Goal: Communication & Community: Answer question/provide support

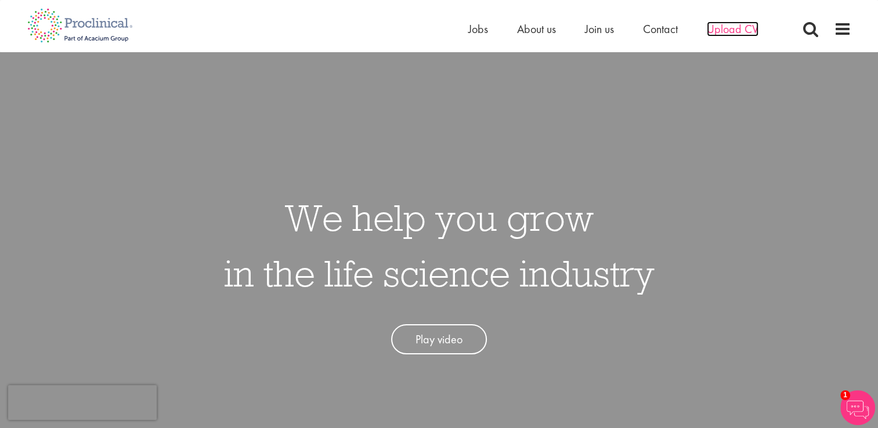
click at [728, 30] on span "Upload CV" at bounding box center [733, 28] width 52 height 15
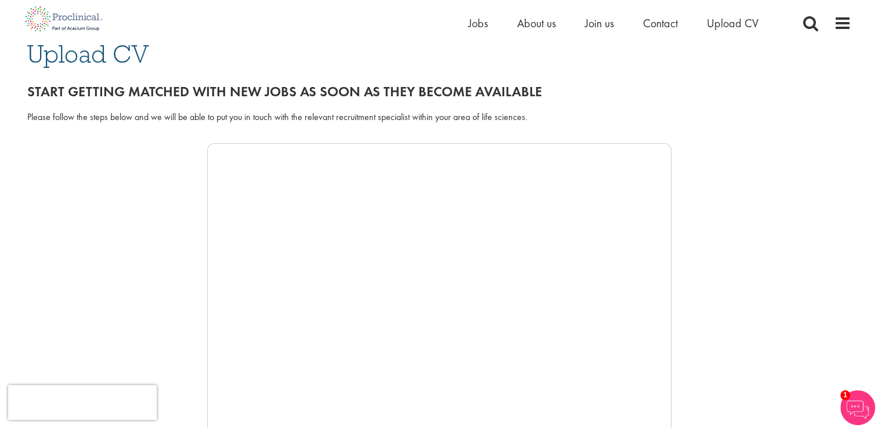
scroll to position [99, 0]
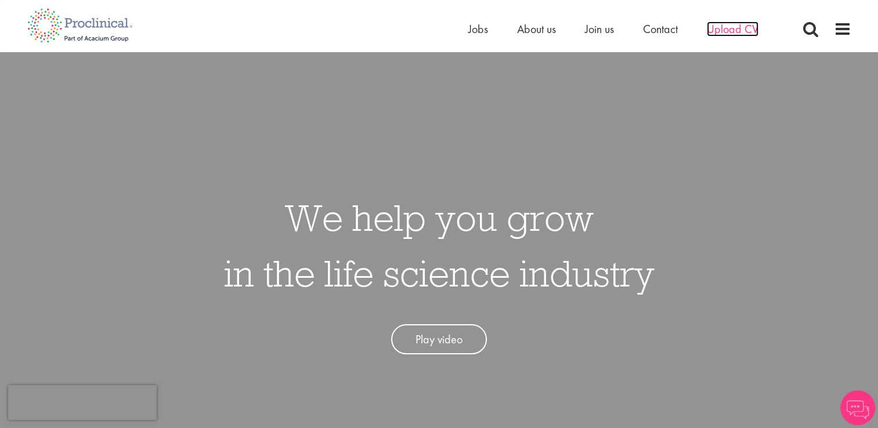
click at [729, 31] on span "Upload CV" at bounding box center [733, 28] width 52 height 15
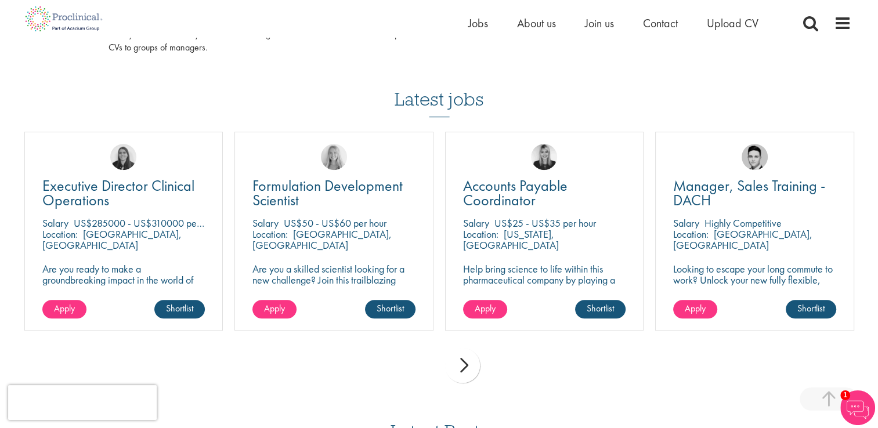
scroll to position [754, 0]
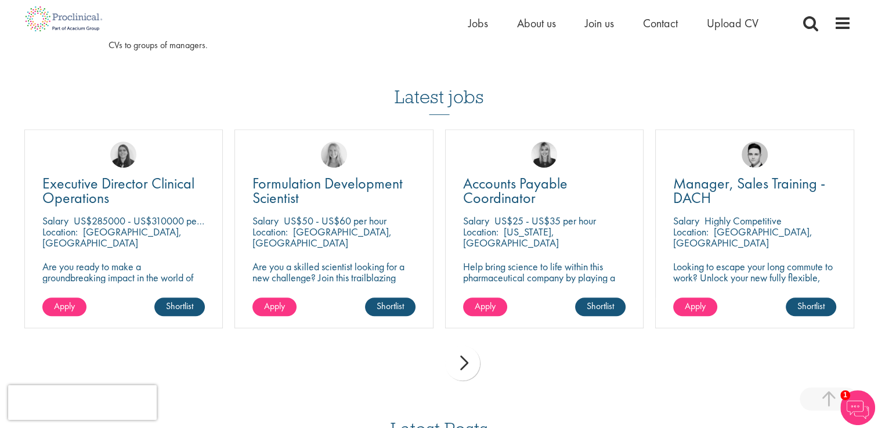
click at [471, 365] on div "next" at bounding box center [462, 363] width 35 height 35
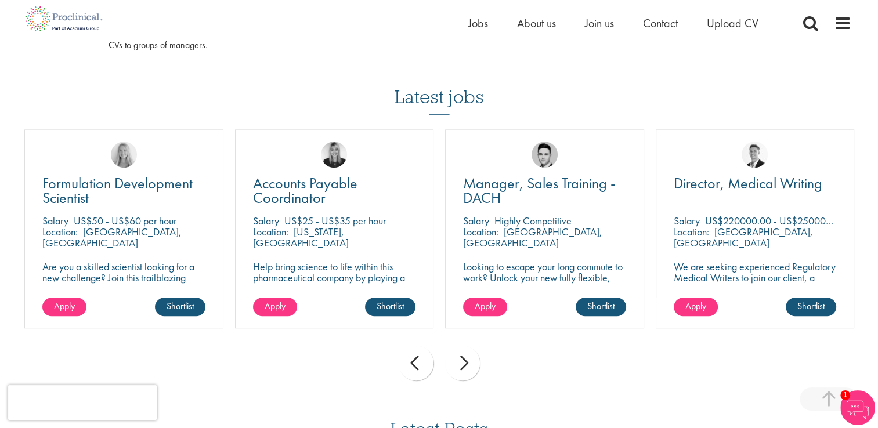
click at [465, 367] on div "next" at bounding box center [462, 363] width 35 height 35
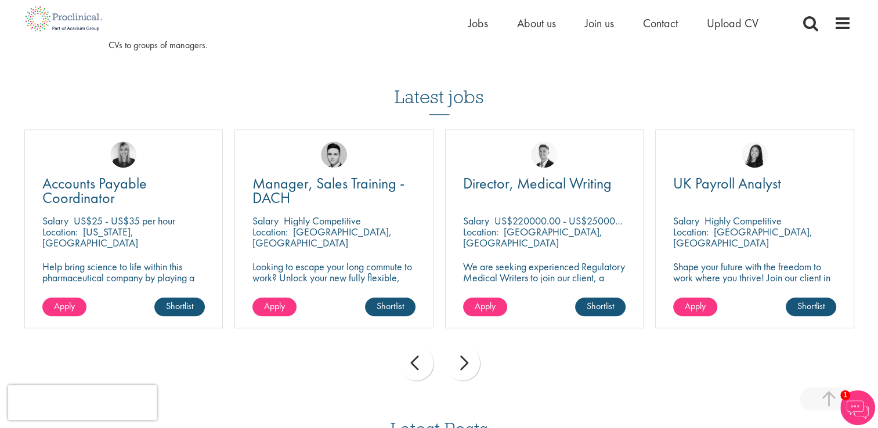
click at [465, 367] on div "next" at bounding box center [462, 363] width 35 height 35
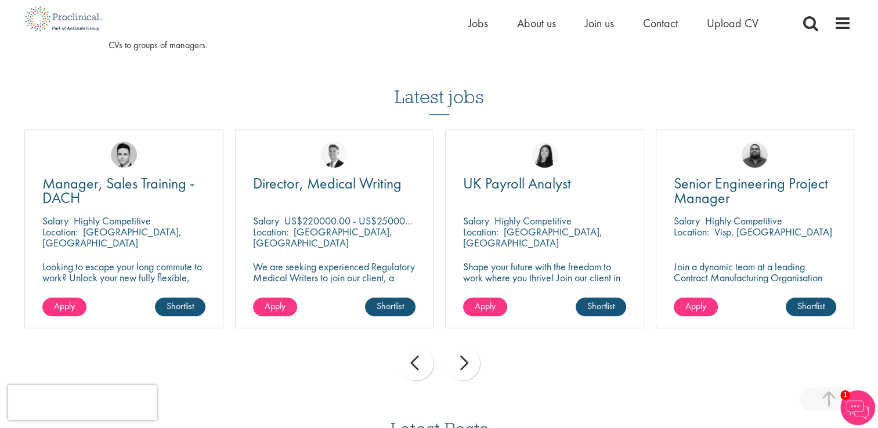
click at [465, 367] on div "next" at bounding box center [462, 363] width 35 height 35
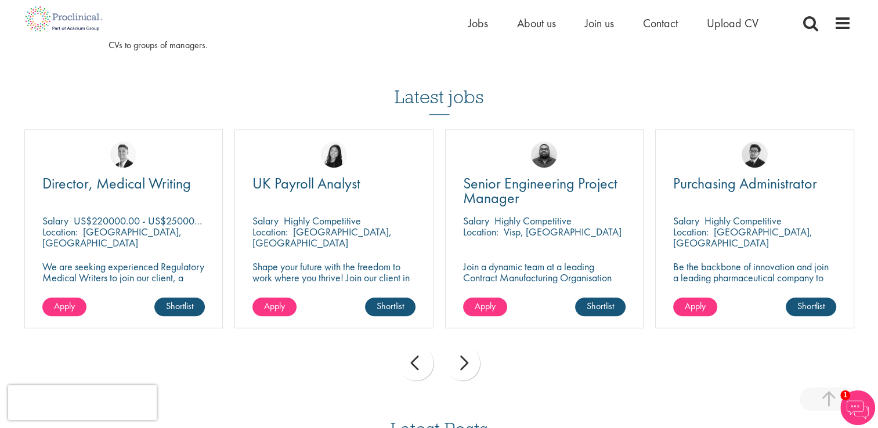
click at [465, 367] on div "next" at bounding box center [462, 363] width 35 height 35
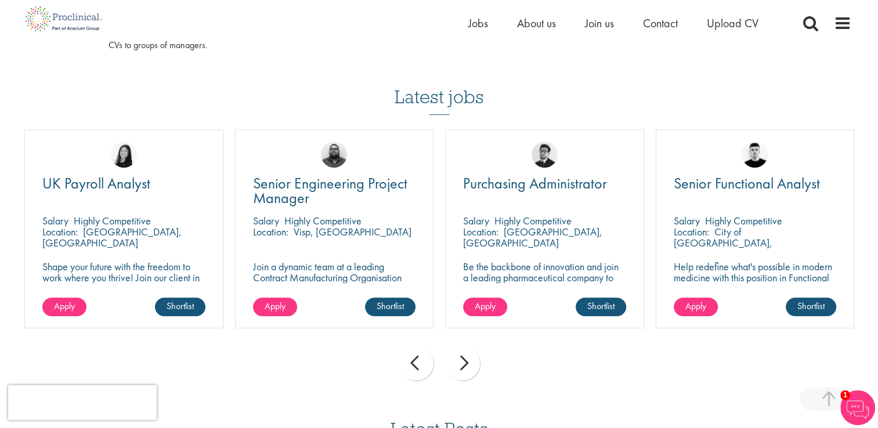
click at [465, 367] on div "next" at bounding box center [462, 363] width 35 height 35
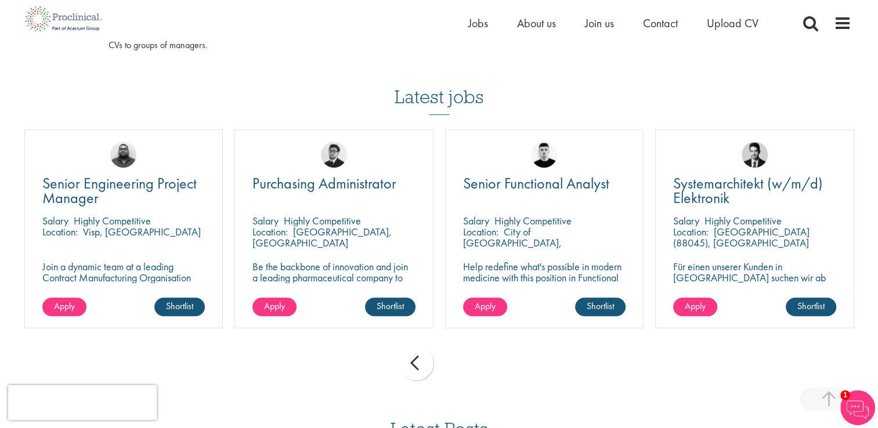
click at [465, 367] on div "prev next" at bounding box center [439, 365] width 841 height 50
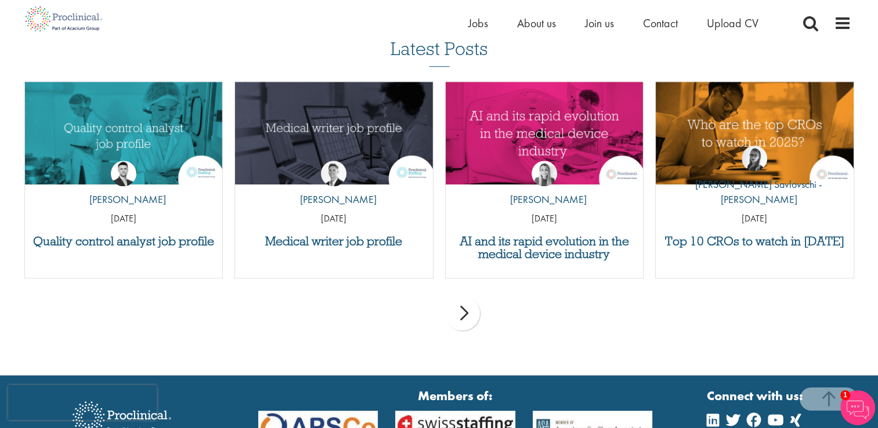
scroll to position [1140, 0]
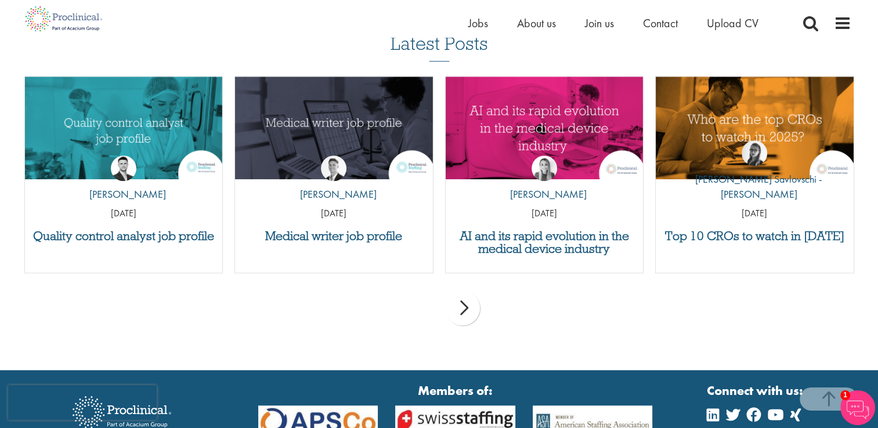
click at [464, 308] on div "next" at bounding box center [462, 308] width 35 height 35
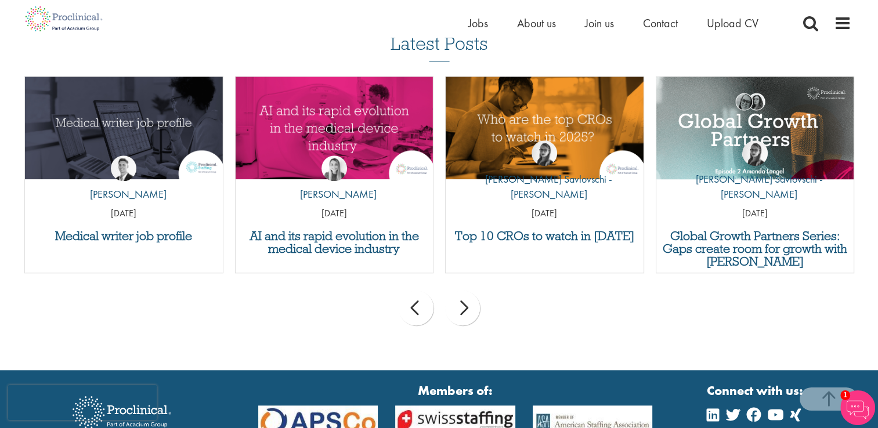
click at [464, 308] on div "next" at bounding box center [462, 308] width 35 height 35
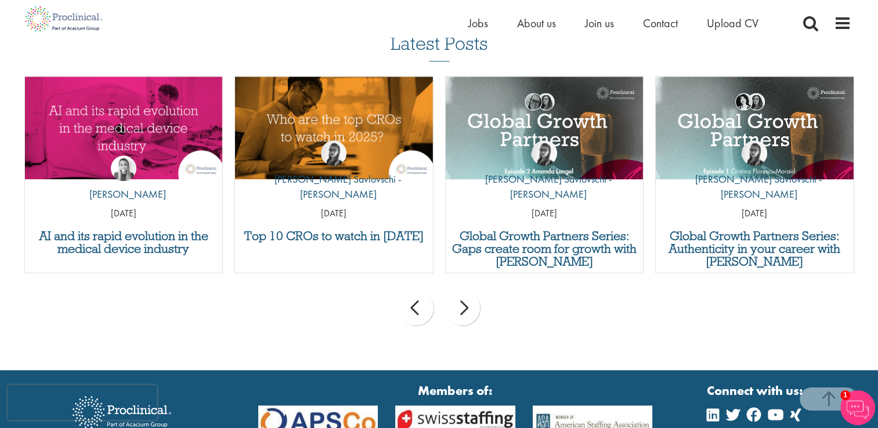
click at [464, 308] on div "next" at bounding box center [462, 308] width 35 height 35
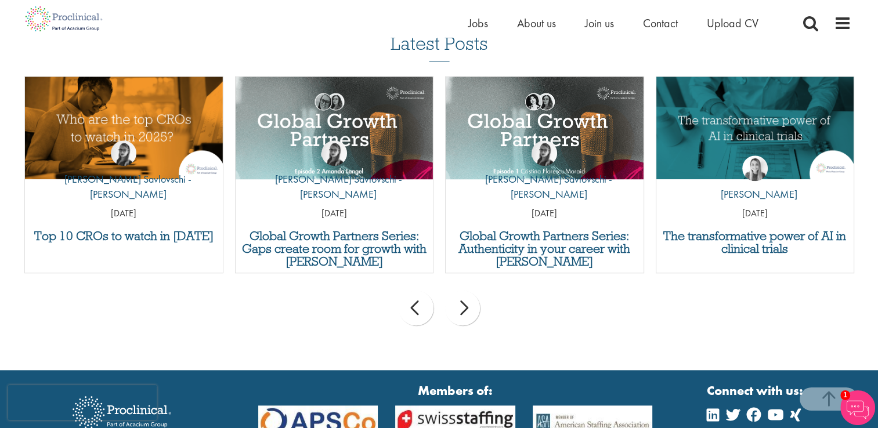
click at [464, 308] on div "next" at bounding box center [462, 308] width 35 height 35
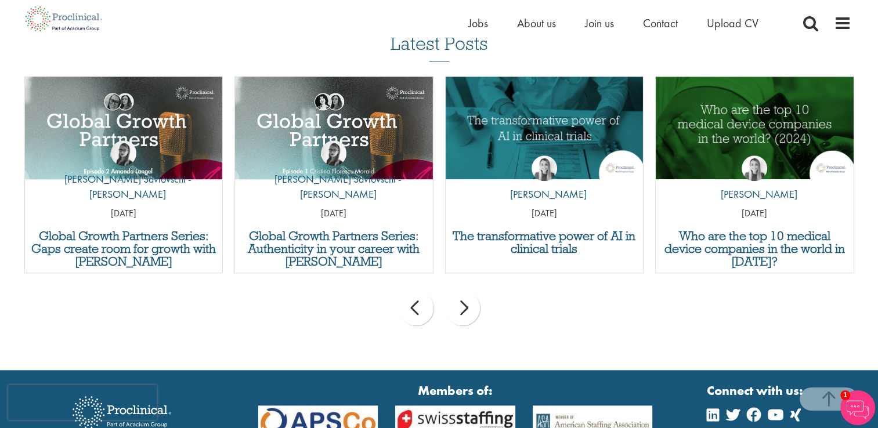
click at [464, 308] on div "next" at bounding box center [462, 308] width 35 height 35
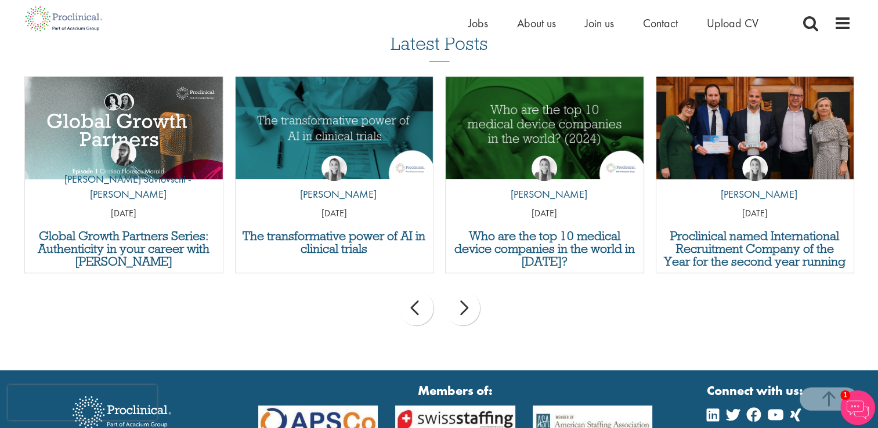
click at [464, 308] on div "next" at bounding box center [462, 308] width 35 height 35
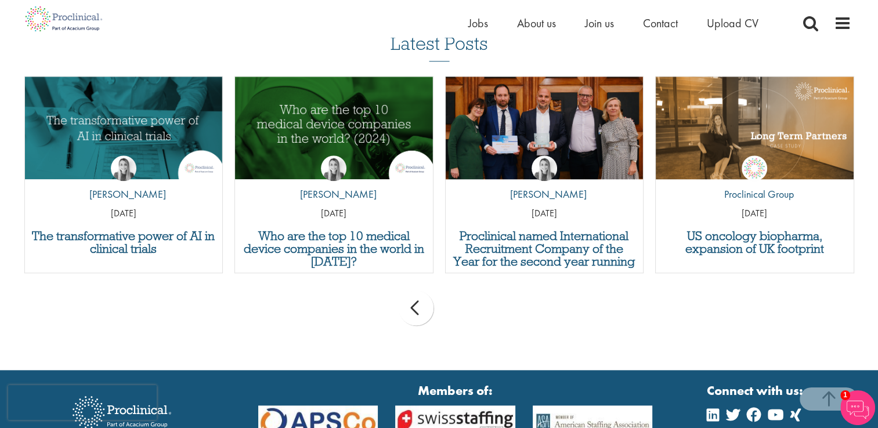
click at [464, 308] on div "prev next" at bounding box center [439, 310] width 841 height 50
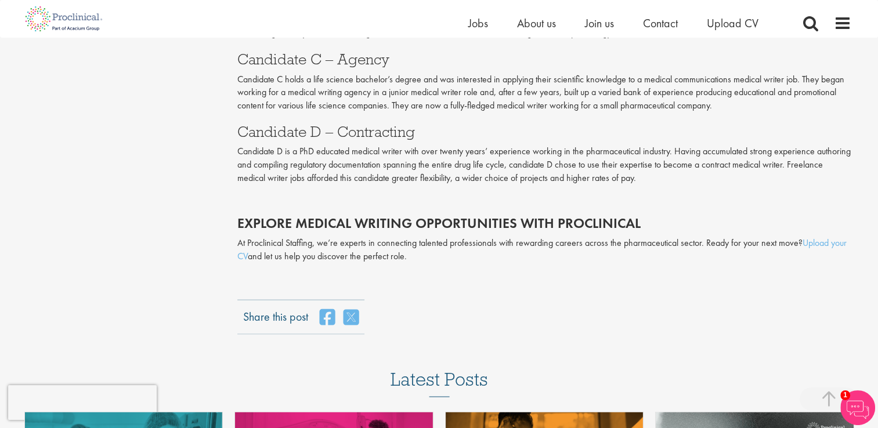
scroll to position [2258, 0]
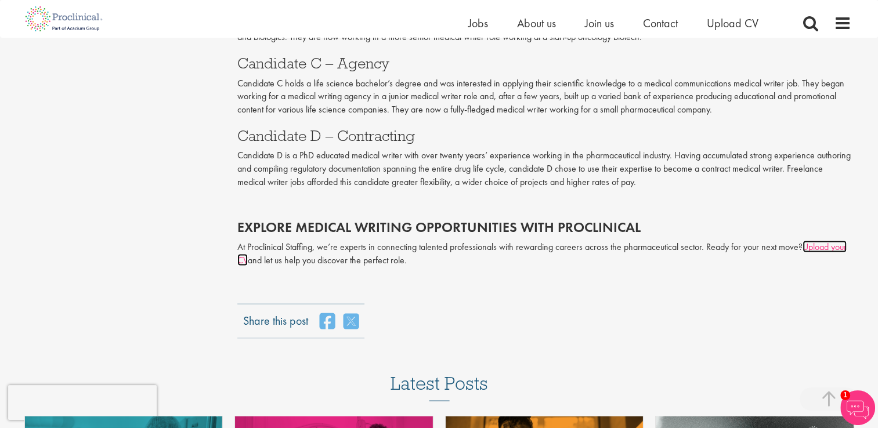
click at [817, 245] on link "Upload your CV" at bounding box center [541, 254] width 609 height 26
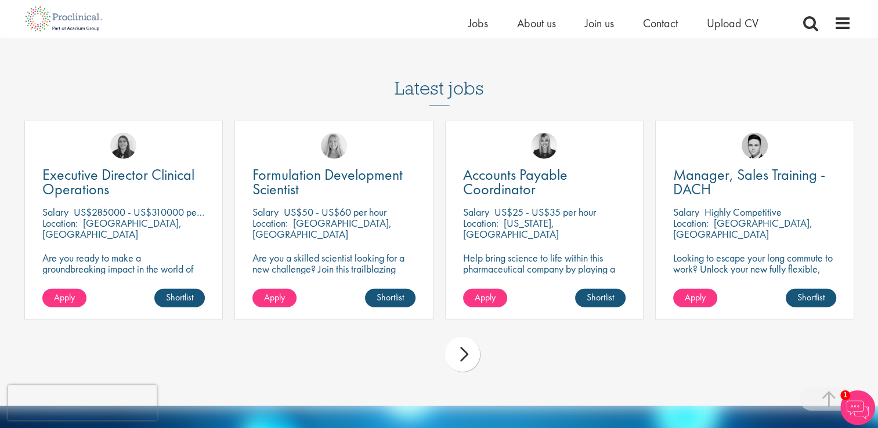
scroll to position [2924, 0]
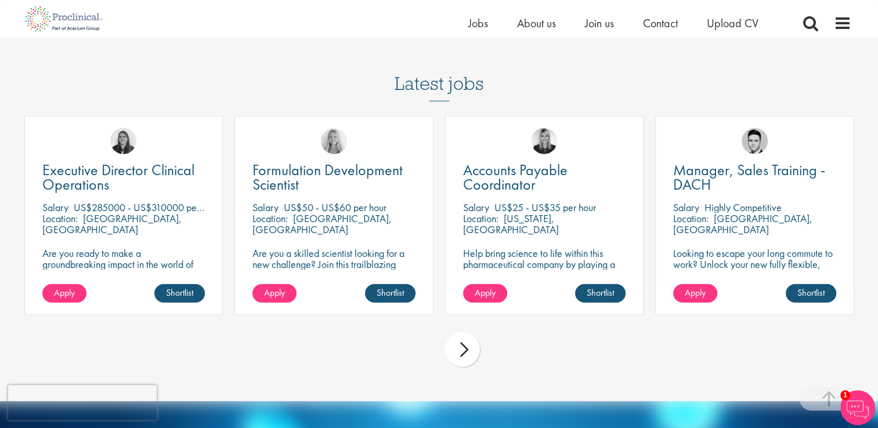
click at [463, 352] on div "next" at bounding box center [462, 350] width 35 height 35
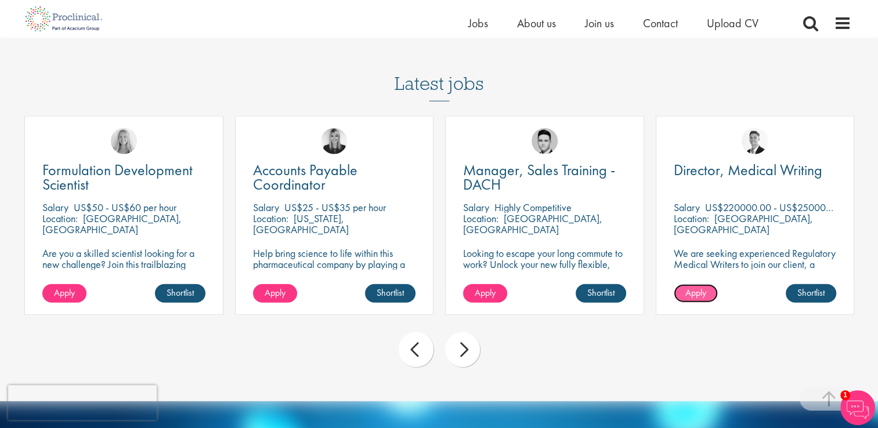
click at [698, 295] on span "Apply" at bounding box center [695, 293] width 21 height 12
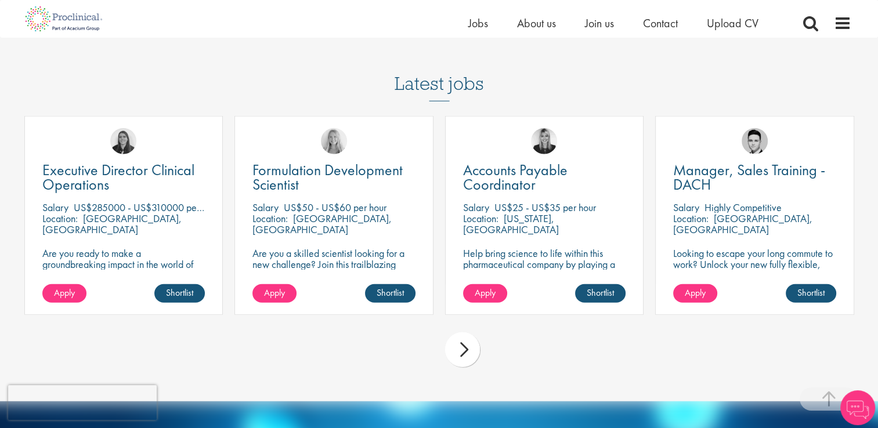
click at [462, 344] on div "next" at bounding box center [462, 350] width 35 height 35
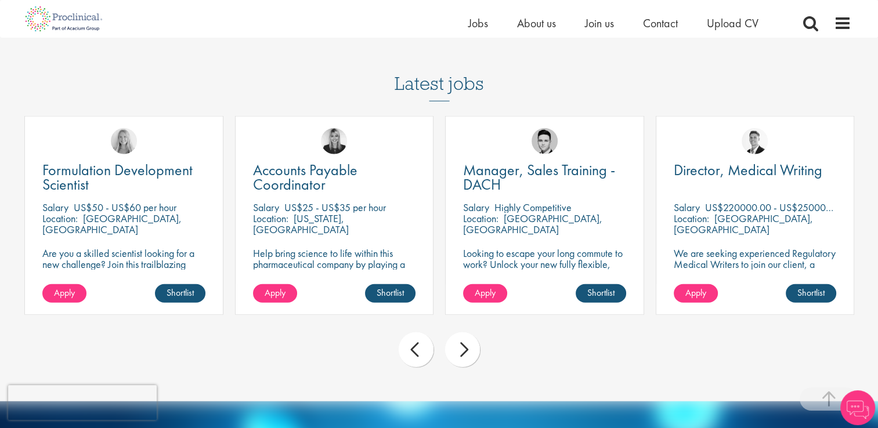
click at [462, 344] on div "next" at bounding box center [462, 350] width 35 height 35
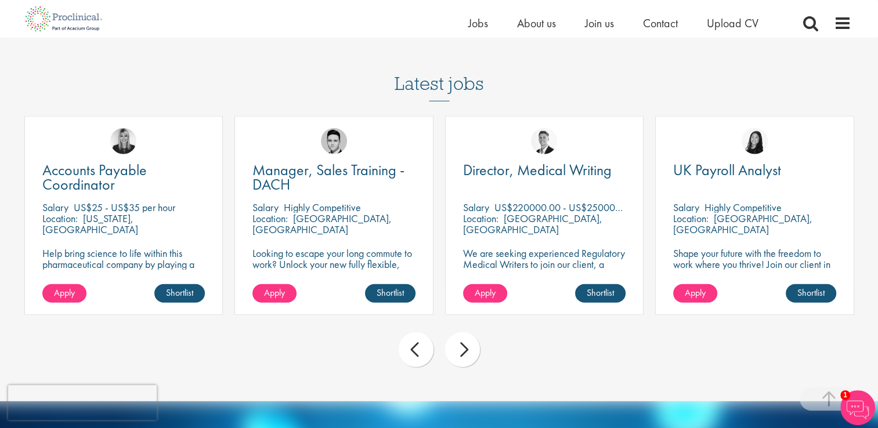
click at [462, 344] on div "next" at bounding box center [462, 350] width 35 height 35
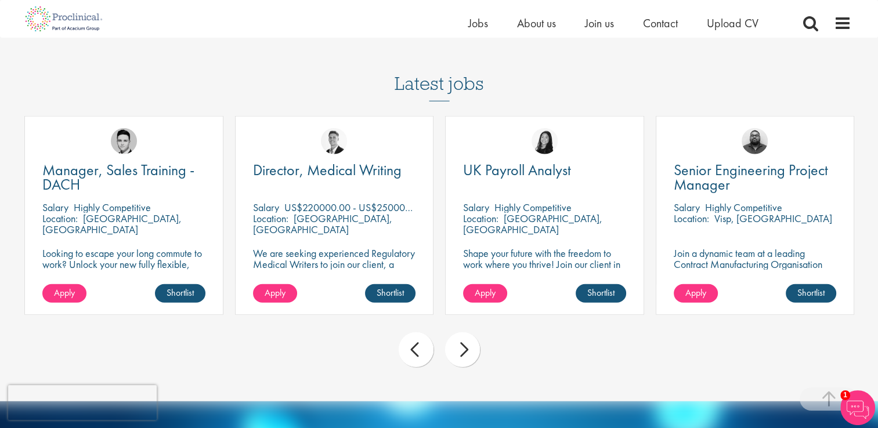
click at [462, 344] on div "next" at bounding box center [462, 350] width 35 height 35
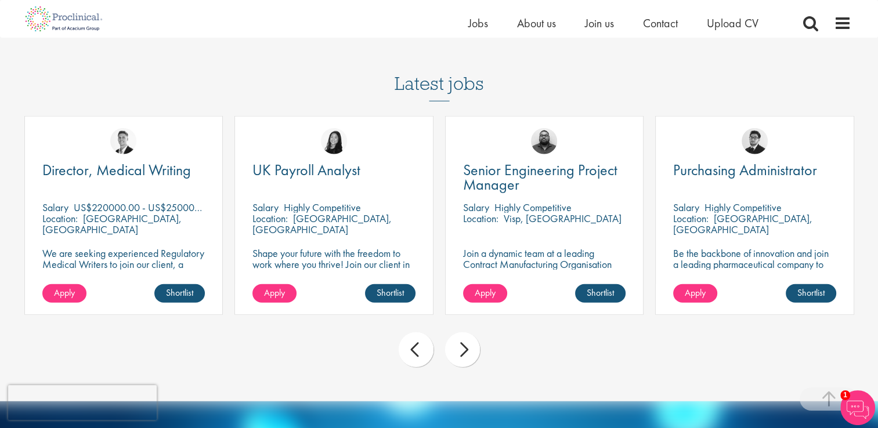
click at [462, 344] on div "next" at bounding box center [462, 350] width 35 height 35
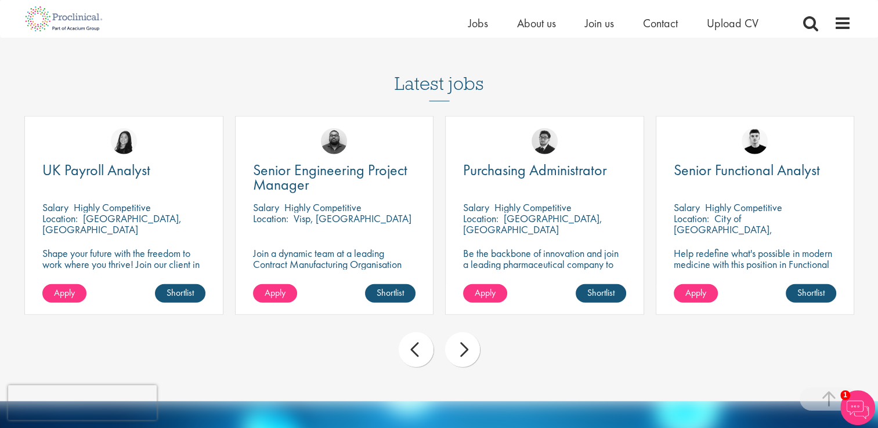
click at [462, 344] on div "next" at bounding box center [462, 350] width 35 height 35
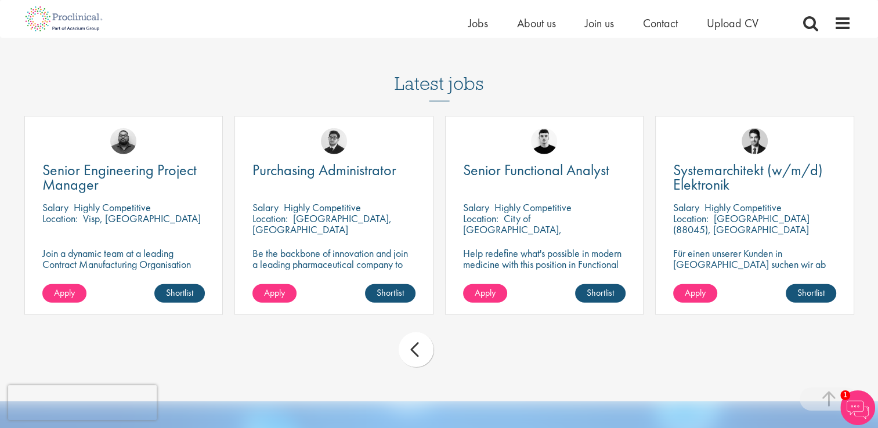
click at [462, 344] on div "prev next" at bounding box center [439, 352] width 841 height 50
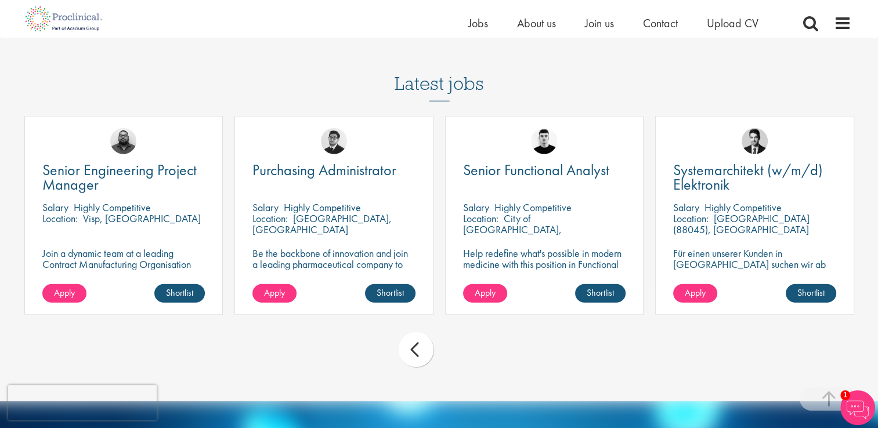
drag, startPoint x: 462, startPoint y: 344, endPoint x: 504, endPoint y: 369, distance: 48.7
click at [504, 369] on div "prev next" at bounding box center [439, 352] width 841 height 50
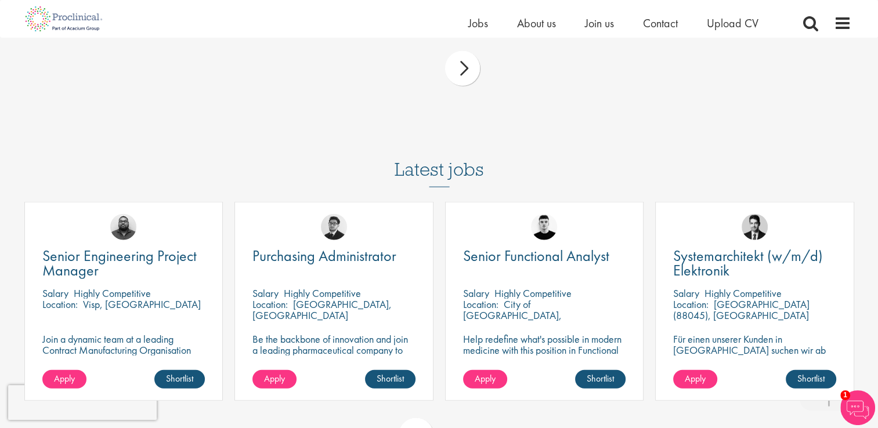
scroll to position [2864, 0]
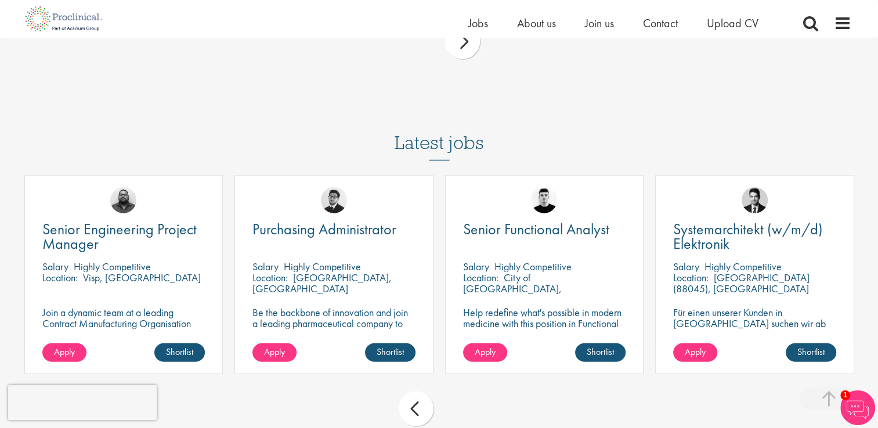
click at [416, 409] on div "prev" at bounding box center [416, 409] width 35 height 35
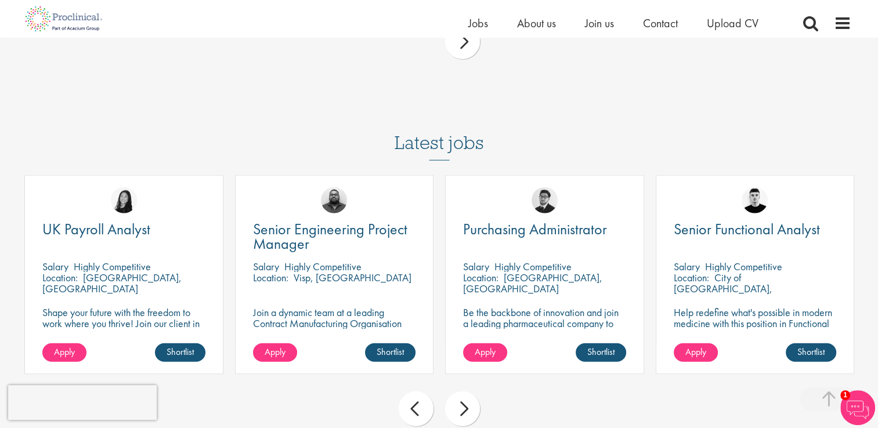
click at [416, 409] on div "prev" at bounding box center [416, 409] width 35 height 35
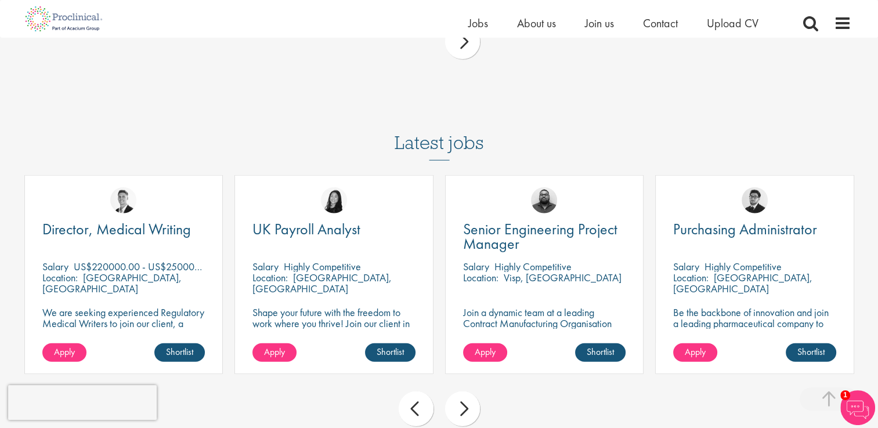
click at [416, 409] on div "prev" at bounding box center [416, 409] width 35 height 35
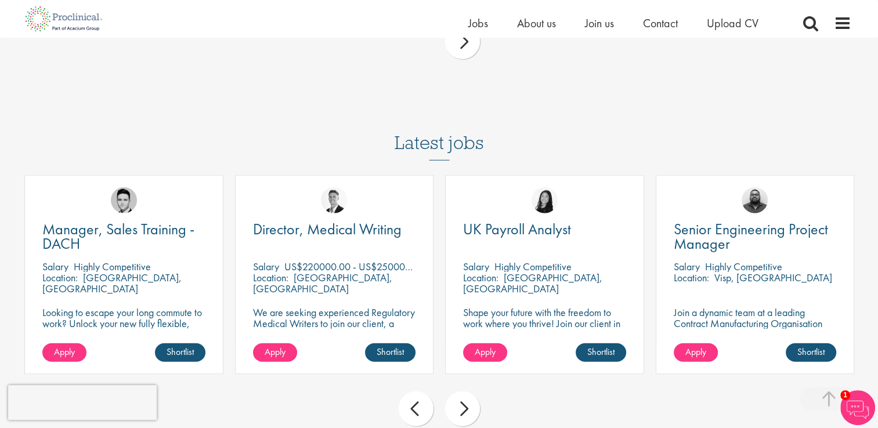
click at [416, 409] on div "prev" at bounding box center [416, 409] width 35 height 35
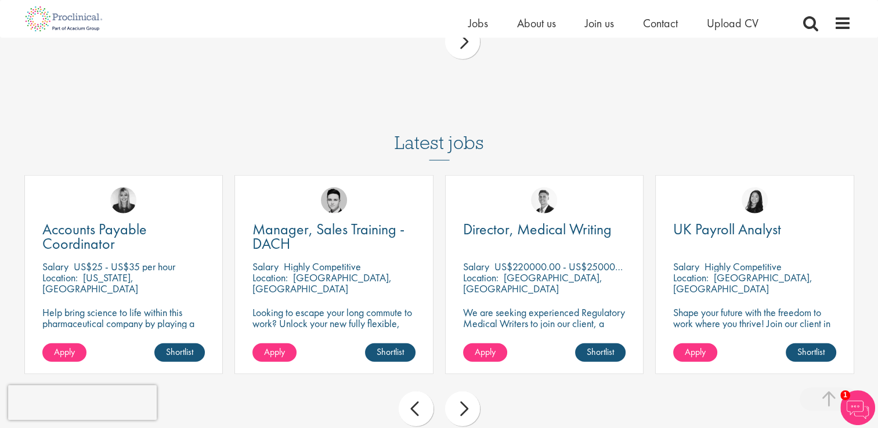
click at [416, 409] on div "prev" at bounding box center [416, 409] width 35 height 35
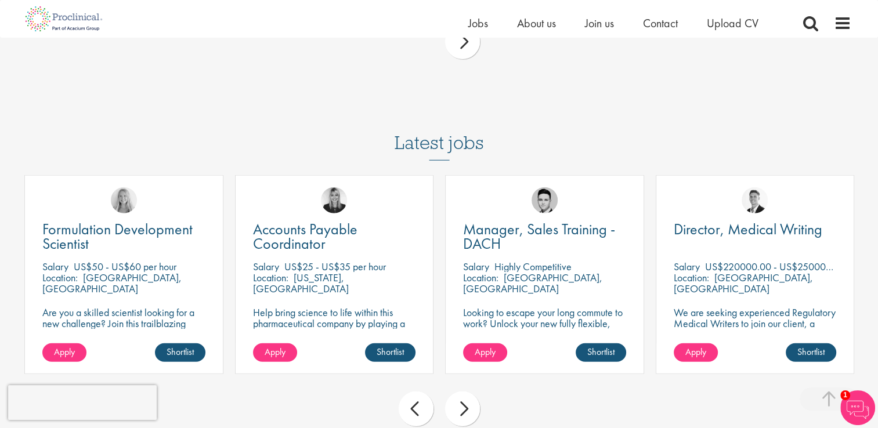
click at [416, 409] on div "prev" at bounding box center [416, 409] width 35 height 35
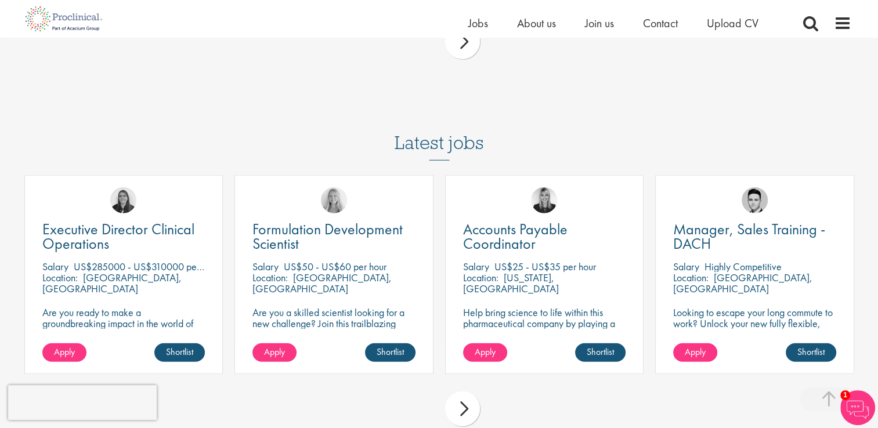
click at [416, 409] on div "prev next" at bounding box center [439, 411] width 841 height 50
click at [461, 410] on div "next" at bounding box center [462, 409] width 35 height 35
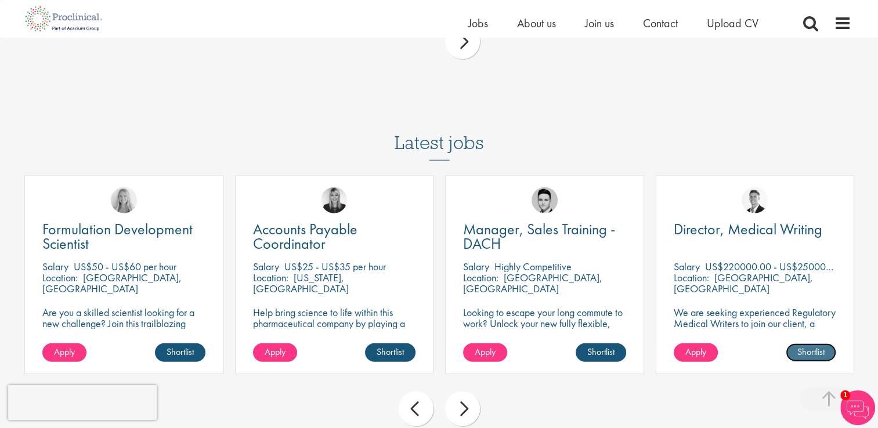
click at [808, 354] on link "Shortlist" at bounding box center [811, 353] width 50 height 19
click at [701, 353] on span "Apply" at bounding box center [695, 352] width 21 height 12
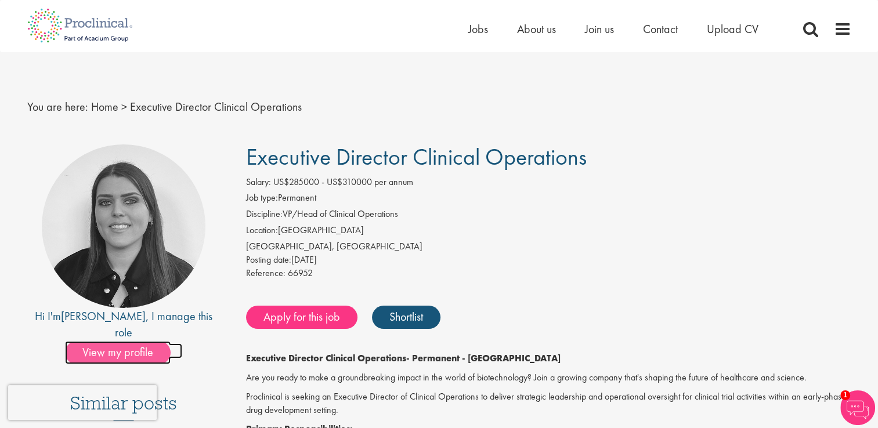
click at [130, 341] on span "View my profile" at bounding box center [118, 352] width 106 height 23
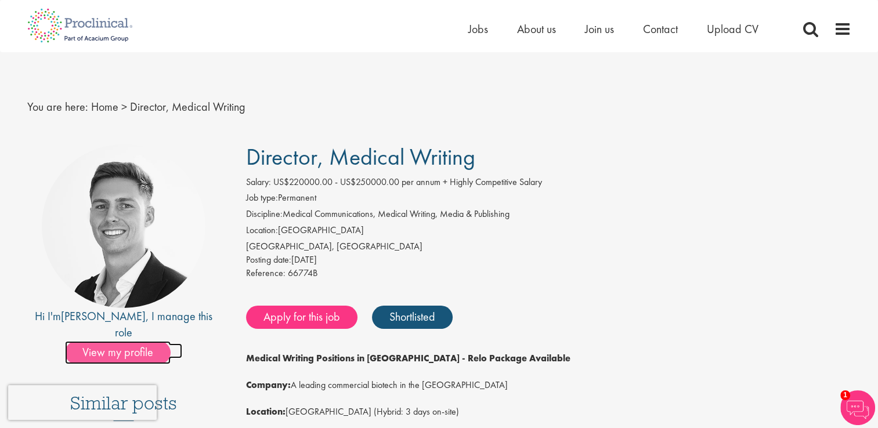
click at [102, 345] on span "View my profile" at bounding box center [118, 352] width 106 height 23
click at [122, 341] on span "View my profile" at bounding box center [118, 352] width 106 height 23
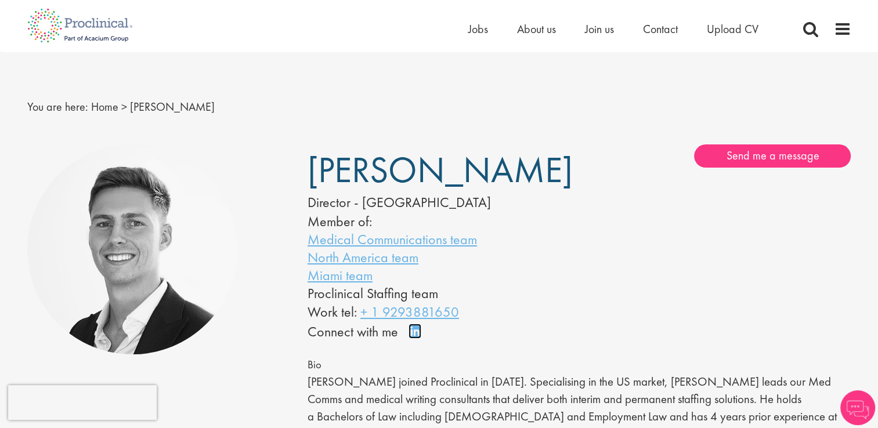
click at [418, 337] on link "Connect on LinkedIn" at bounding box center [419, 337] width 20 height 0
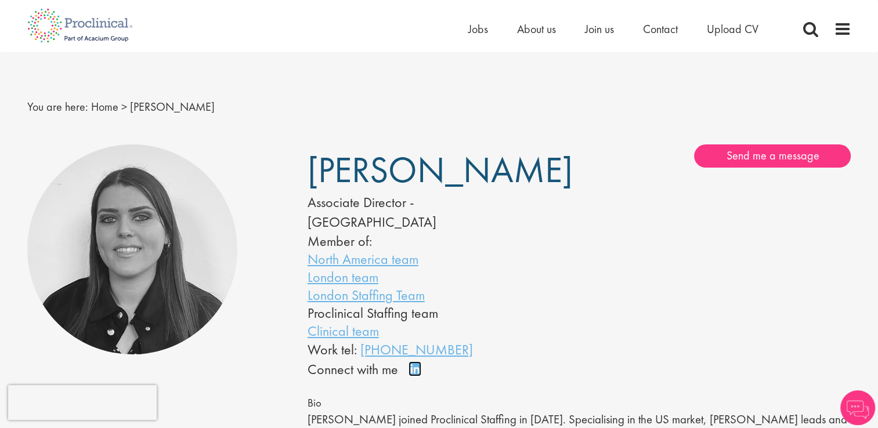
click at [411, 374] on link "Connect on LinkedIn" at bounding box center [419, 374] width 20 height 0
click at [345, 322] on link "Clinical team" at bounding box center [343, 331] width 71 height 18
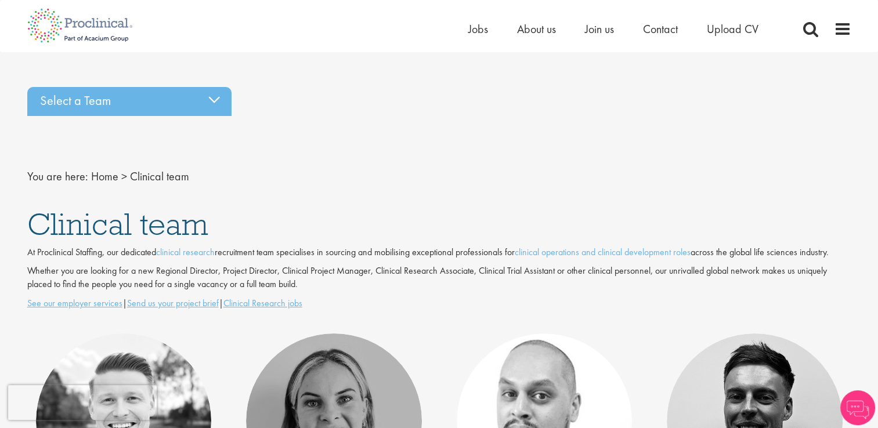
drag, startPoint x: 874, startPoint y: 91, endPoint x: 883, endPoint y: 107, distance: 18.2
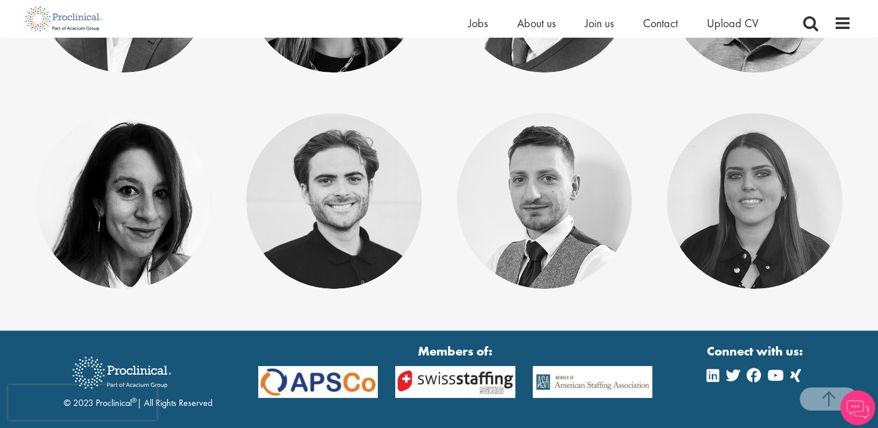
scroll to position [438, 0]
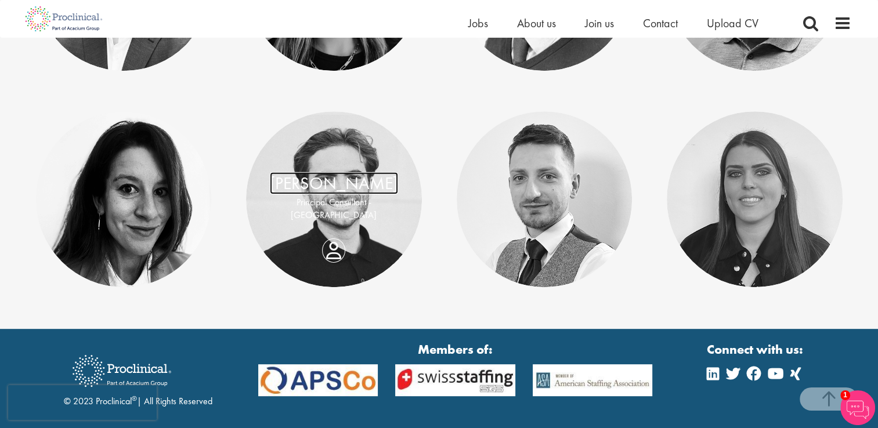
click at [380, 194] on link "[PERSON_NAME]" at bounding box center [334, 183] width 128 height 22
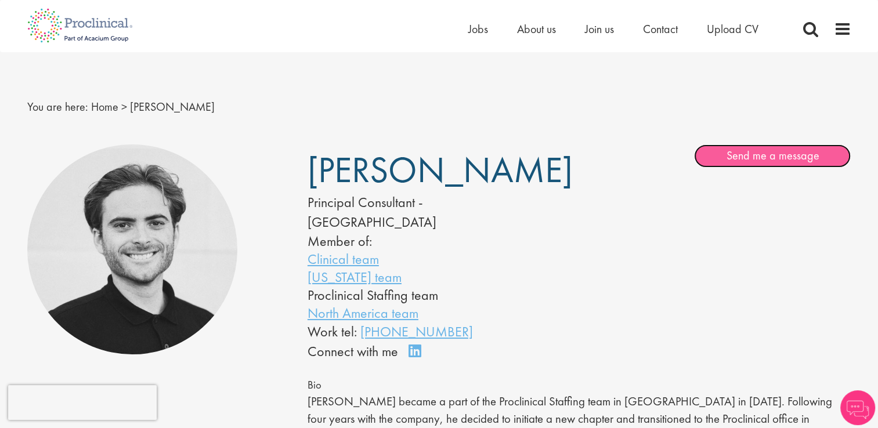
click at [785, 151] on link "Send me a message" at bounding box center [772, 155] width 157 height 23
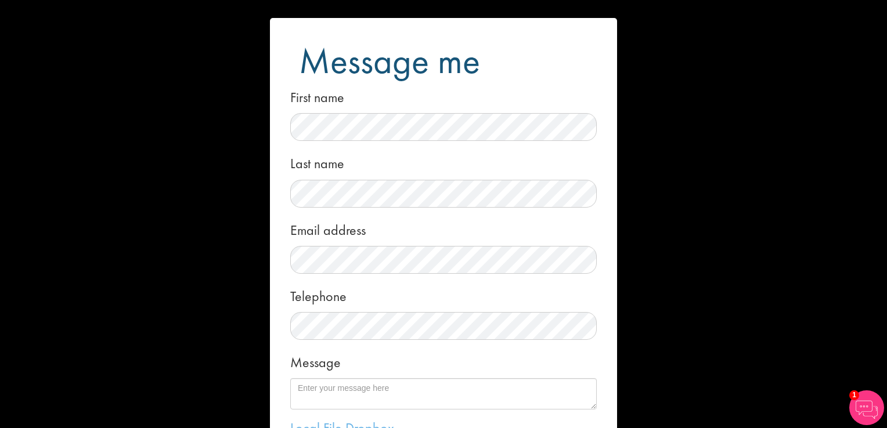
click at [759, 82] on div "Message me First name Last name Email address Telephone Message Local File Drop…" at bounding box center [443, 214] width 887 height 428
click at [219, 177] on div "Message me First name Last name Email address Telephone Message Local File Drop…" at bounding box center [443, 214] width 887 height 428
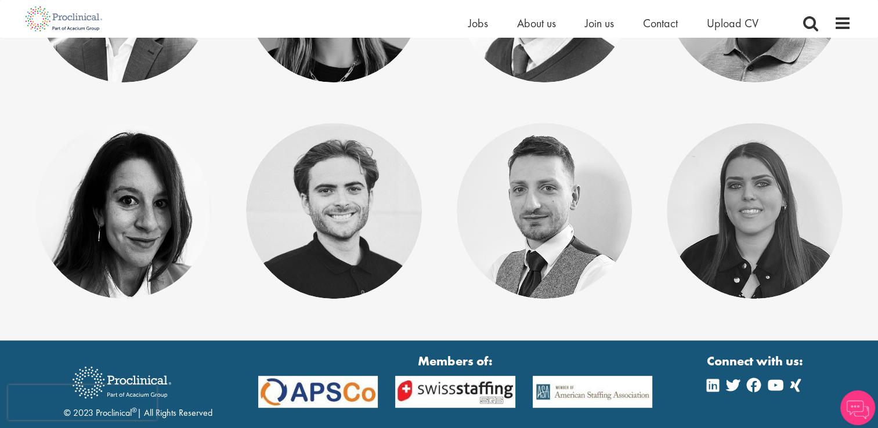
scroll to position [438, 0]
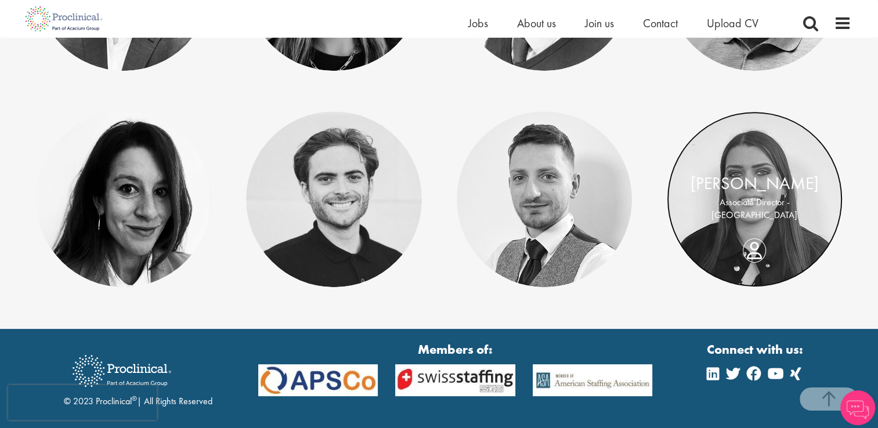
click at [750, 164] on link at bounding box center [755, 199] width 176 height 176
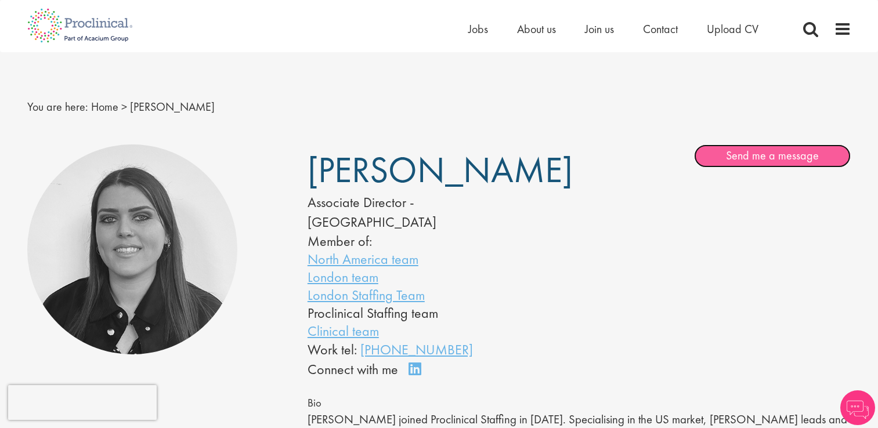
click at [750, 164] on link "Send me a message" at bounding box center [772, 155] width 157 height 23
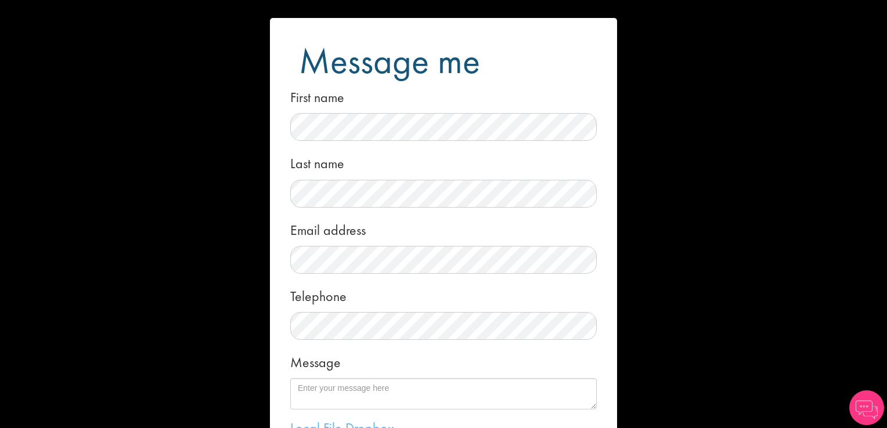
click at [664, 111] on div "Message me First name Last name Email address Telephone Message Local File Drop…" at bounding box center [443, 214] width 887 height 428
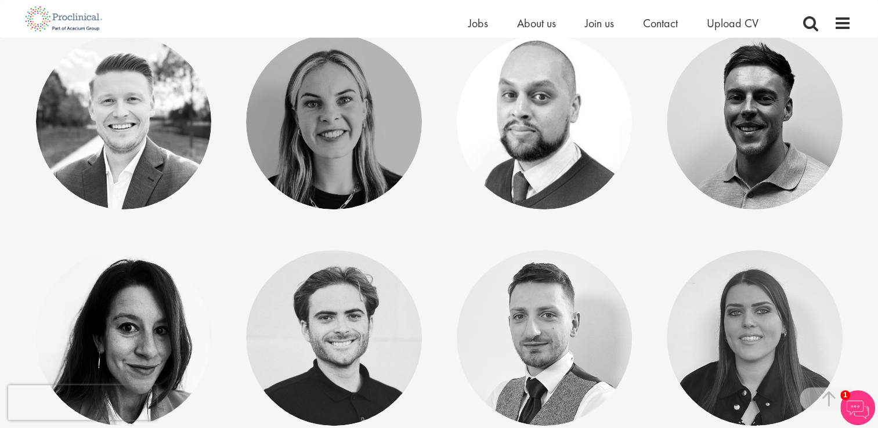
scroll to position [298, 0]
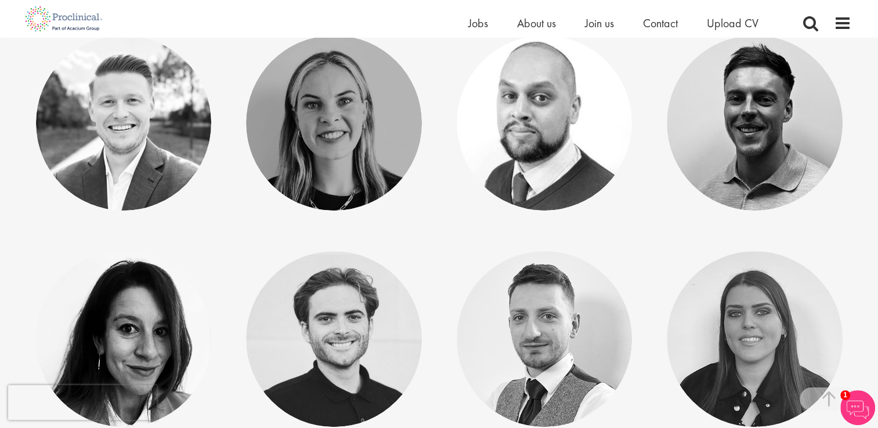
drag, startPoint x: 543, startPoint y: 166, endPoint x: 470, endPoint y: 226, distance: 94.4
click at [470, 226] on div "Lukas Eckert Consultant - EU Chelsea Ward Research Associate - UK" at bounding box center [439, 251] width 841 height 432
click at [334, 331] on link "[PERSON_NAME]" at bounding box center [334, 323] width 128 height 22
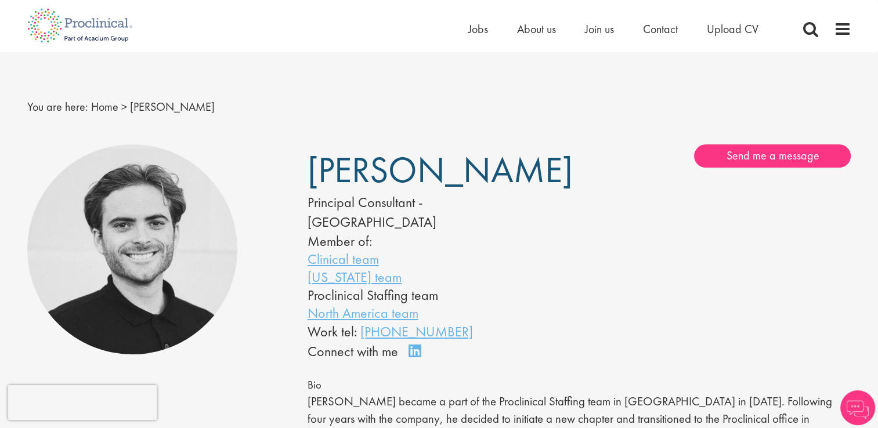
drag, startPoint x: 307, startPoint y: 169, endPoint x: 510, endPoint y: 175, distance: 202.6
click at [510, 175] on h1 "[PERSON_NAME]" at bounding box center [426, 170] width 237 height 28
drag, startPoint x: 510, startPoint y: 175, endPoint x: 442, endPoint y: 174, distance: 67.3
copy span "[PERSON_NAME]"
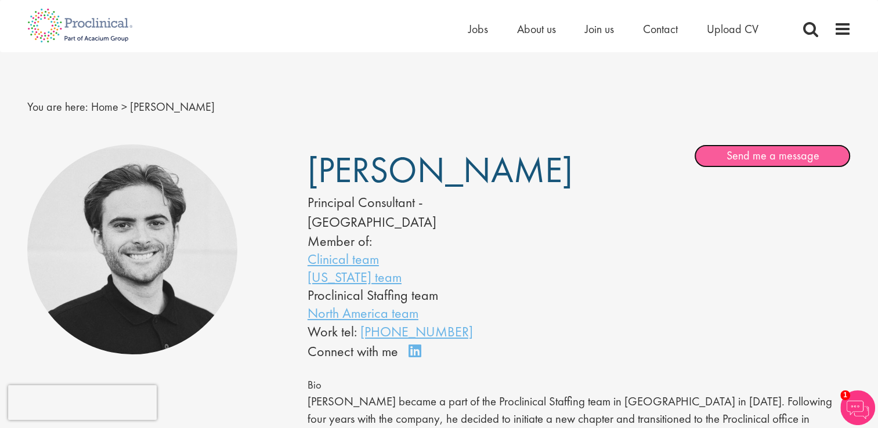
click at [797, 160] on link "Send me a message" at bounding box center [772, 155] width 157 height 23
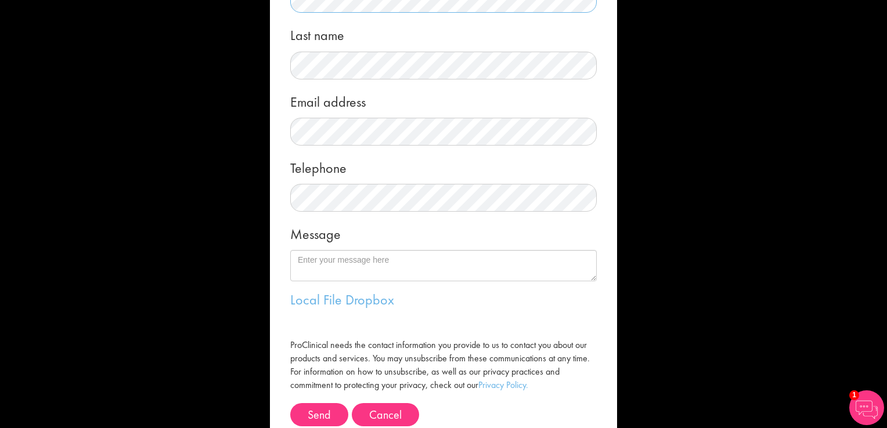
scroll to position [131, 0]
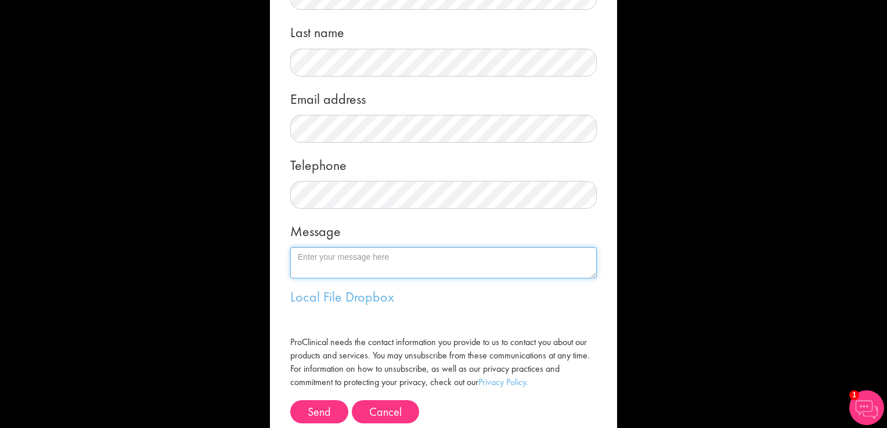
click at [392, 259] on textarea "Message" at bounding box center [443, 262] width 306 height 31
paste textarea "Dear [PERSON_NAME], I hope this message finds you well. I am reaching out to in…"
type textarea "Dear [PERSON_NAME], I hope this message finds you well. I am reaching out to in…"
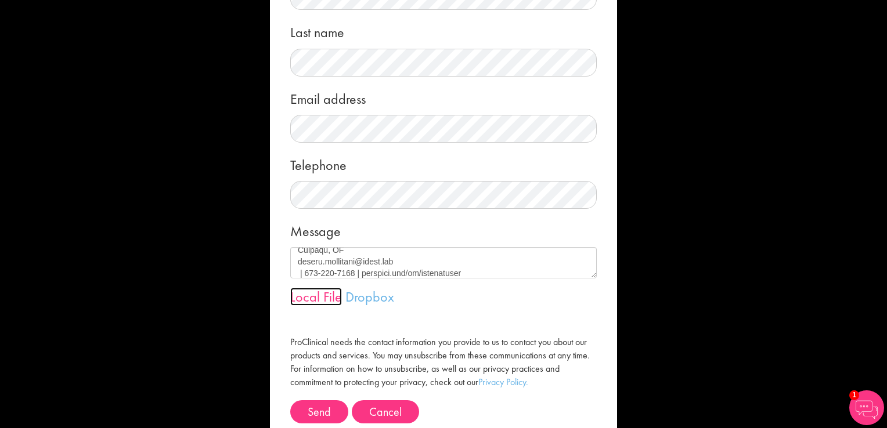
click at [309, 298] on link "Local File" at bounding box center [316, 297] width 52 height 18
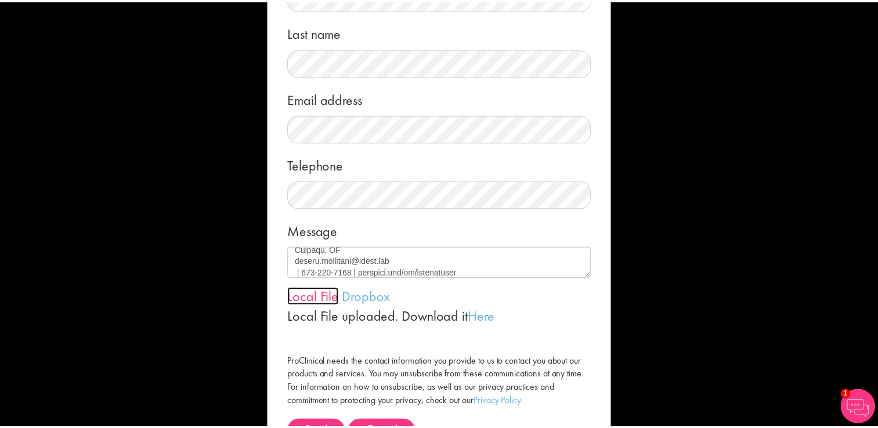
scroll to position [190, 0]
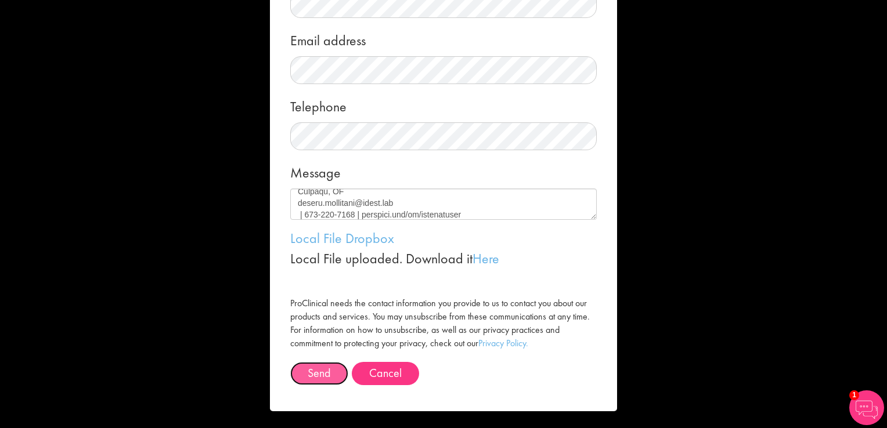
click at [321, 368] on button "Send" at bounding box center [319, 373] width 58 height 23
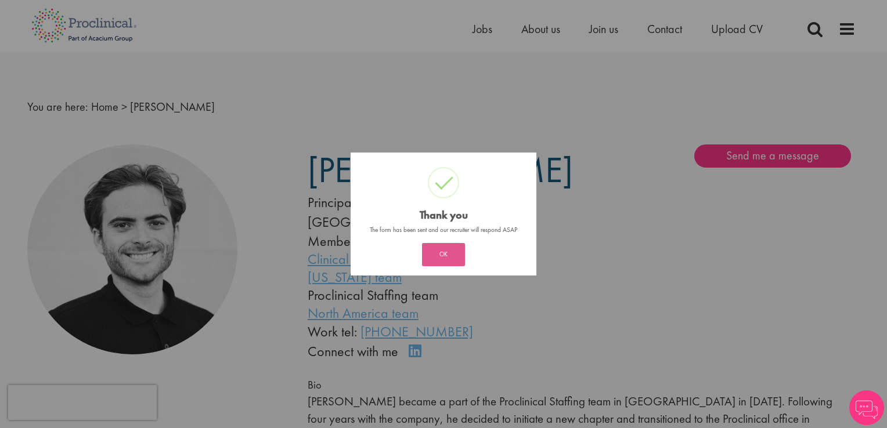
click at [451, 254] on button "OK" at bounding box center [443, 254] width 43 height 23
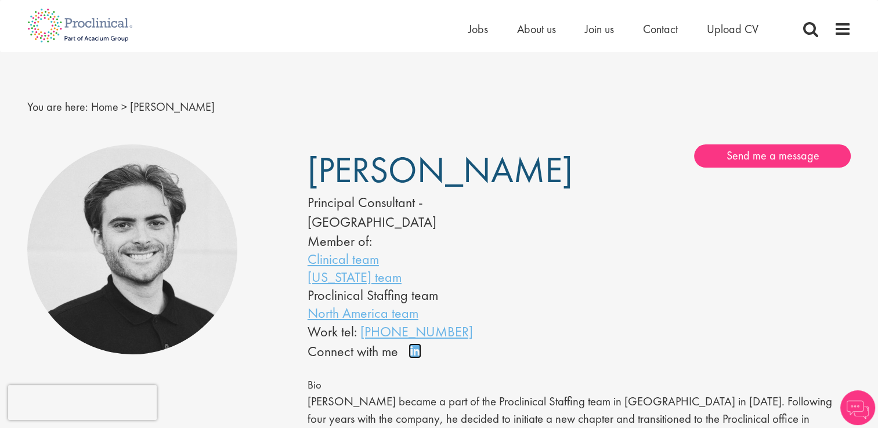
click at [412, 356] on link "Connect on LinkedIn" at bounding box center [419, 356] width 20 height 0
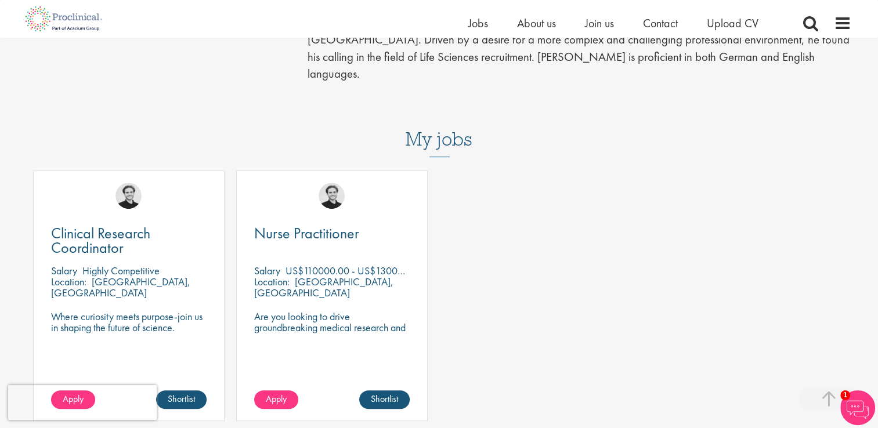
scroll to position [447, 0]
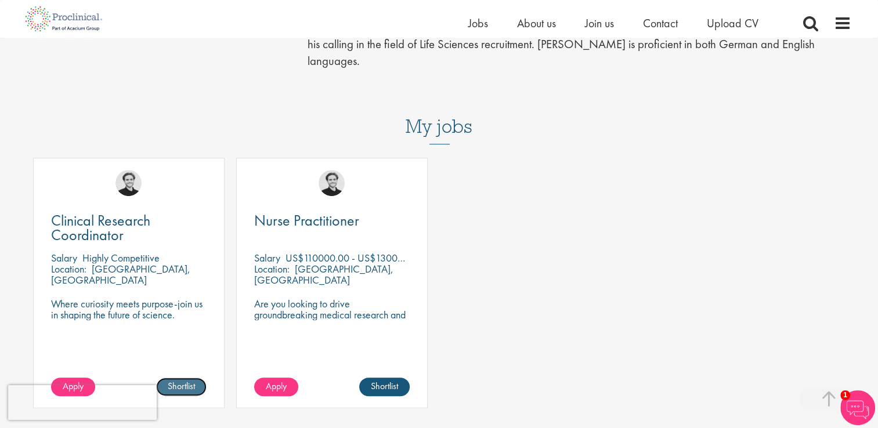
click at [176, 378] on link "Shortlist" at bounding box center [181, 387] width 50 height 19
click at [70, 380] on span "Apply" at bounding box center [73, 386] width 21 height 12
